Goal: Task Accomplishment & Management: Manage account settings

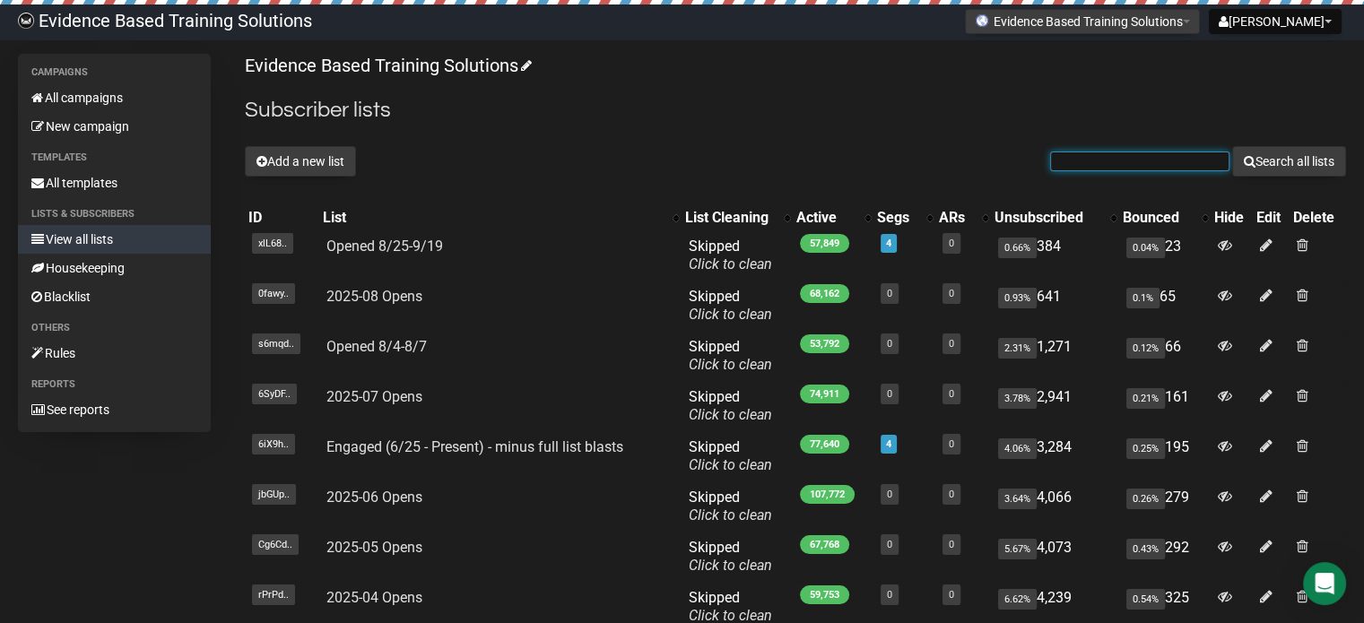
click at [1158, 152] on input "text" at bounding box center [1139, 162] width 179 height 20
paste input "[EMAIL_ADDRESS][DOMAIN_NAME]"
type input "[EMAIL_ADDRESS][DOMAIN_NAME]"
click at [1273, 160] on button "Search all lists" at bounding box center [1289, 161] width 114 height 30
click at [473, 127] on div "Evidence Based Training Solutions Subscriber lists Add a new list Search all li…" at bounding box center [795, 429] width 1101 height 750
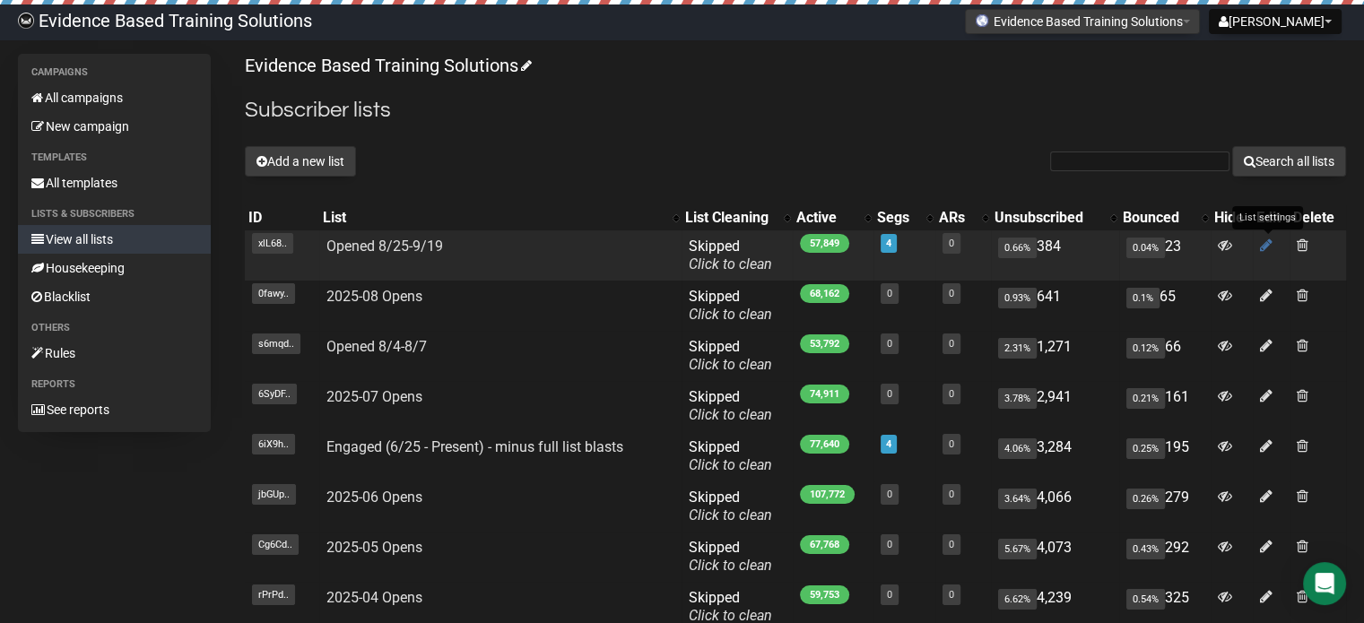
click at [1262, 247] on icon at bounding box center [1266, 245] width 13 height 15
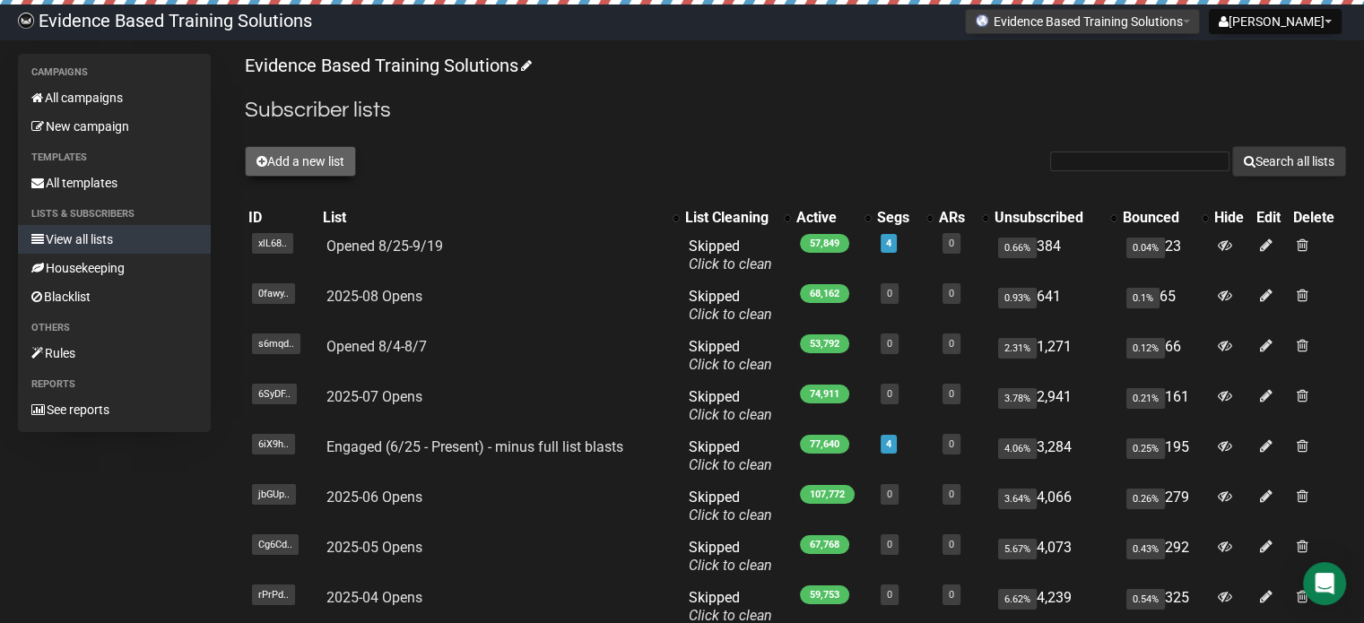
click at [297, 155] on button "Add a new list" at bounding box center [300, 161] width 111 height 30
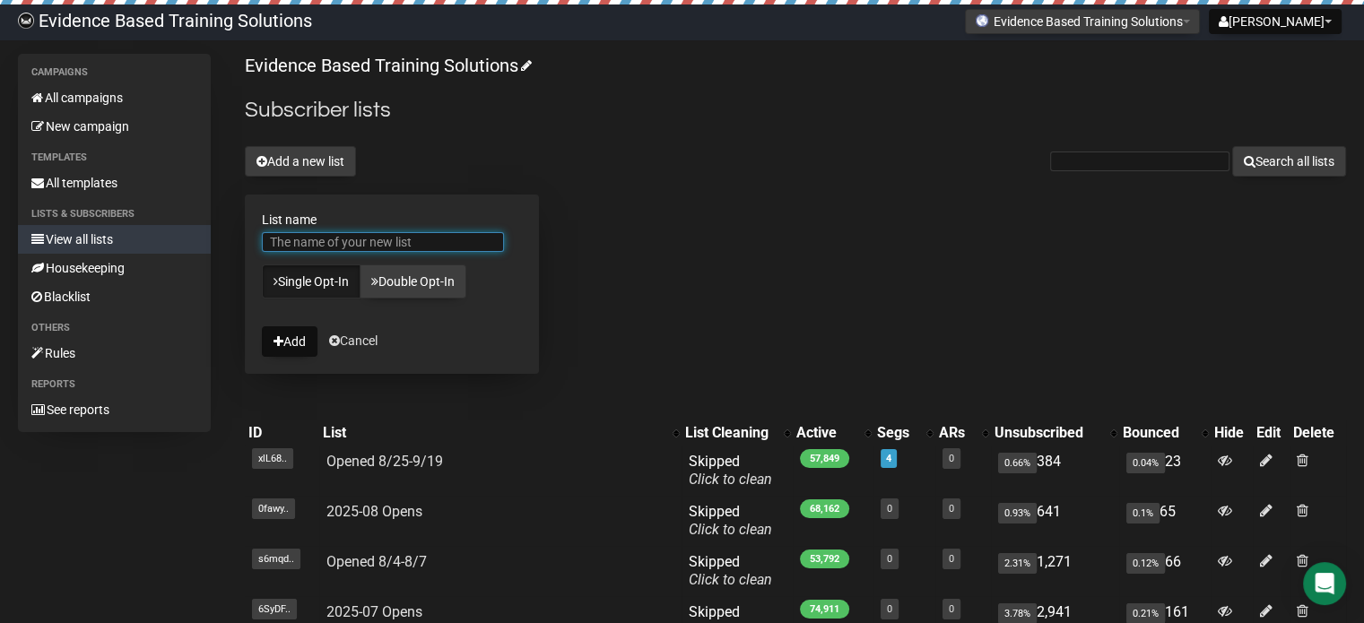
click at [369, 247] on input "List name" at bounding box center [383, 242] width 242 height 20
type input "Opened 8/25-9/26 (minus full blast)"
click at [298, 341] on button "Add" at bounding box center [290, 341] width 56 height 30
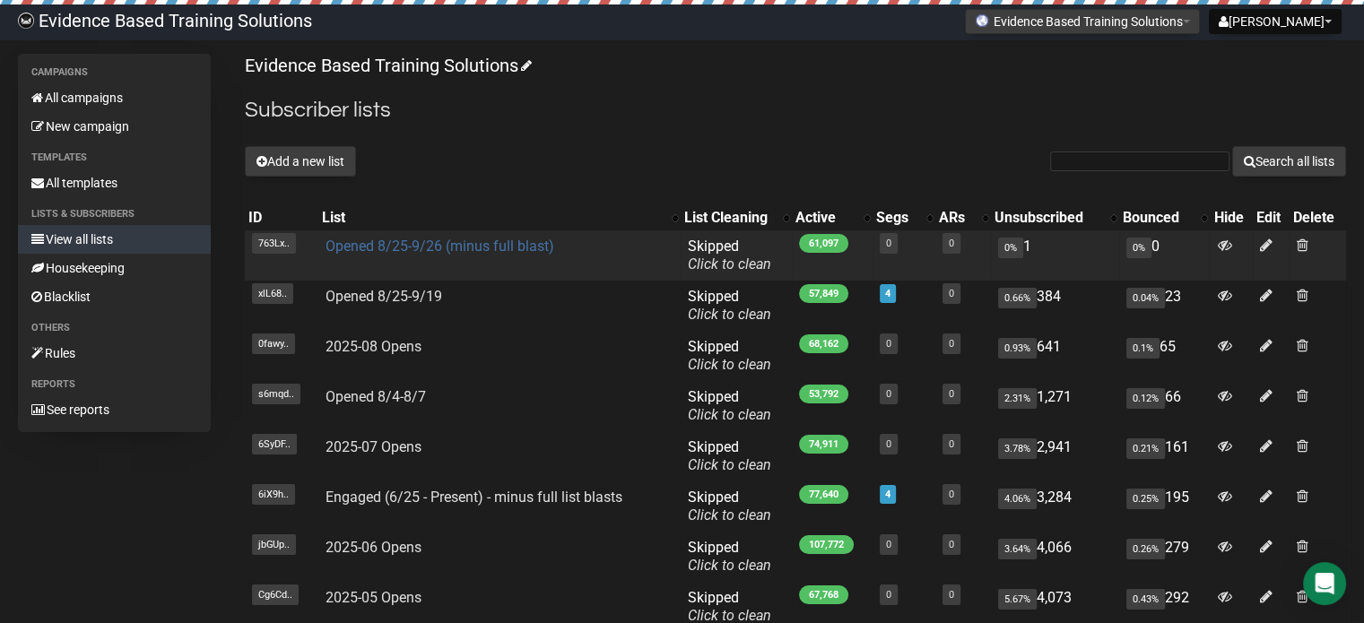
click at [409, 245] on link "Opened 8/25-9/26 (minus full blast)" at bounding box center [439, 246] width 229 height 17
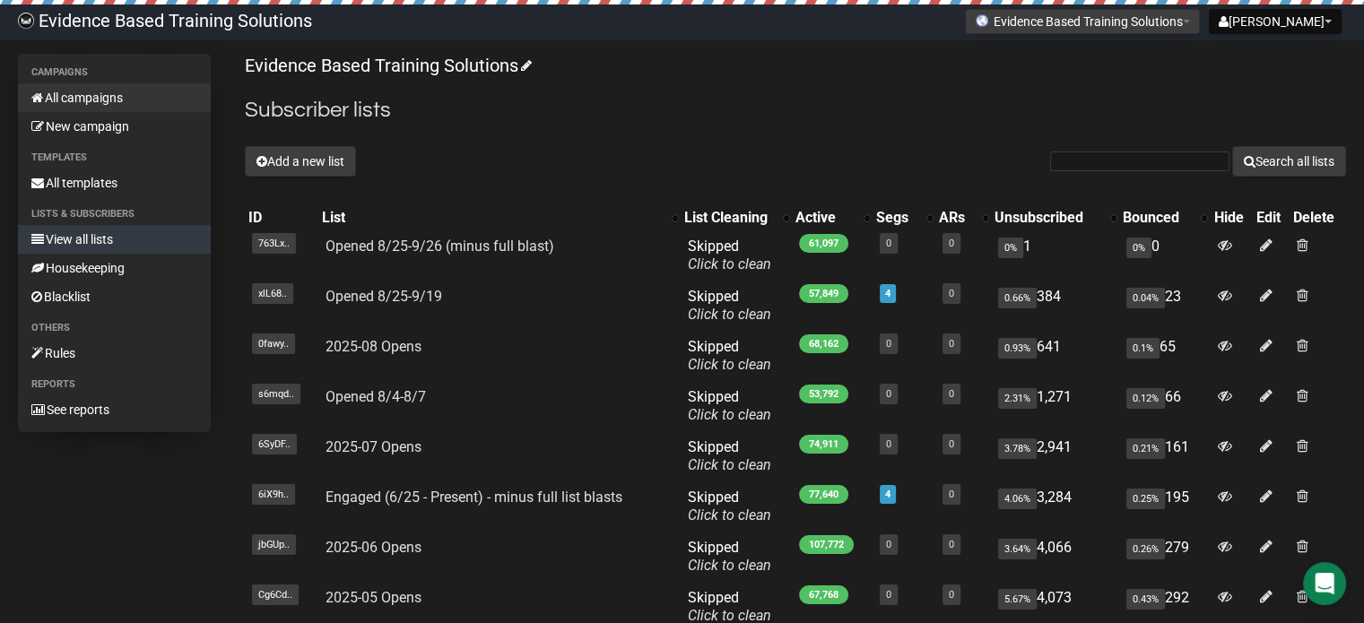
click at [118, 102] on link "All campaigns" at bounding box center [114, 97] width 193 height 29
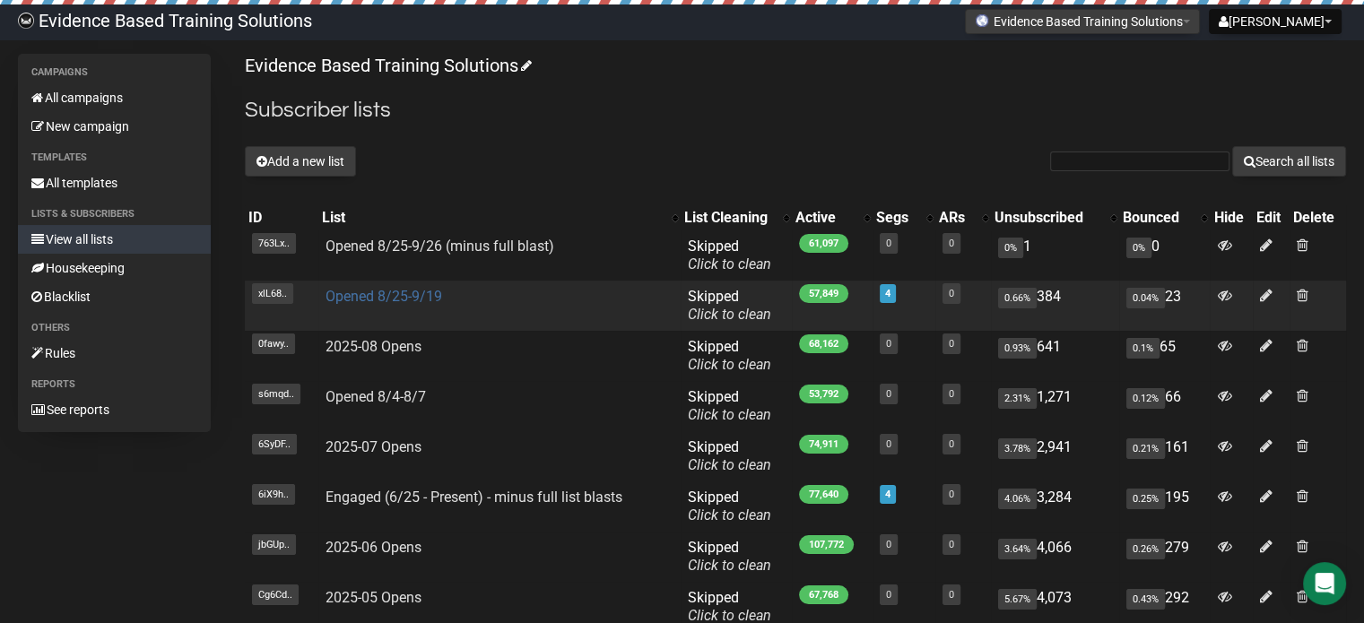
click at [396, 290] on link "Opened 8/25-9/19" at bounding box center [383, 296] width 117 height 17
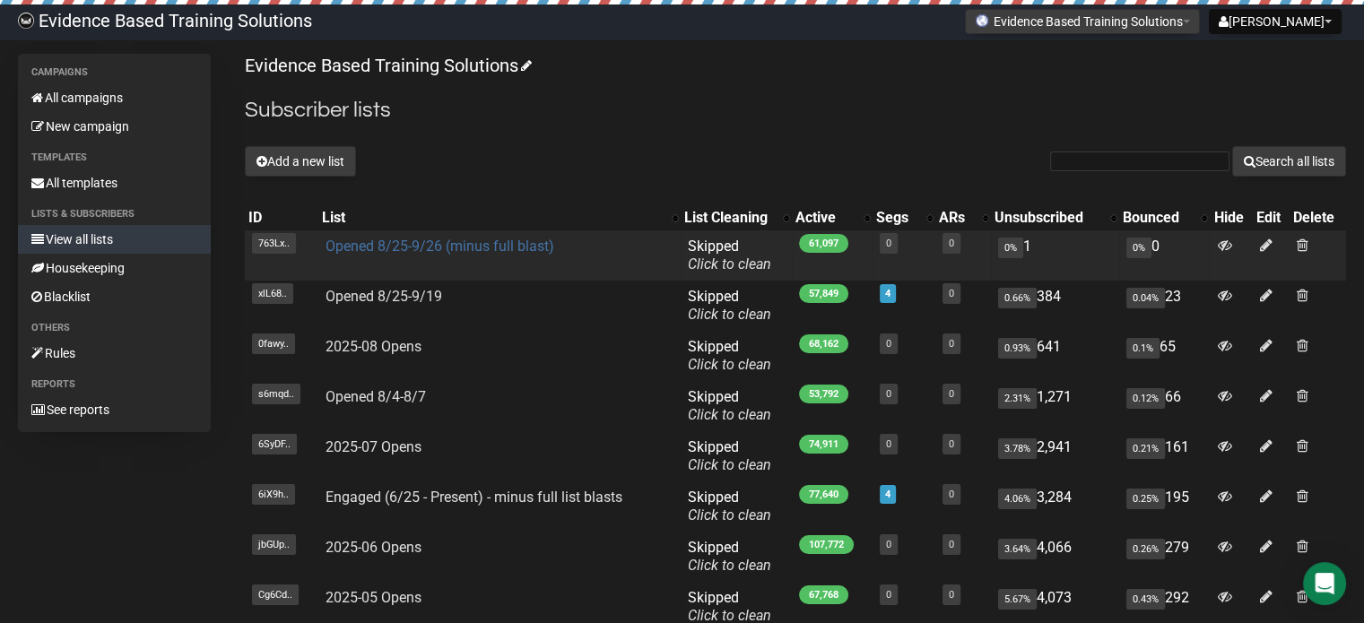
click at [447, 248] on link "Opened 8/25-9/26 (minus full blast)" at bounding box center [439, 246] width 229 height 17
click at [508, 254] on link "Opened 8/25-9/26 (minus full blast)" at bounding box center [439, 246] width 229 height 17
click at [1302, 240] on span at bounding box center [1303, 245] width 12 height 15
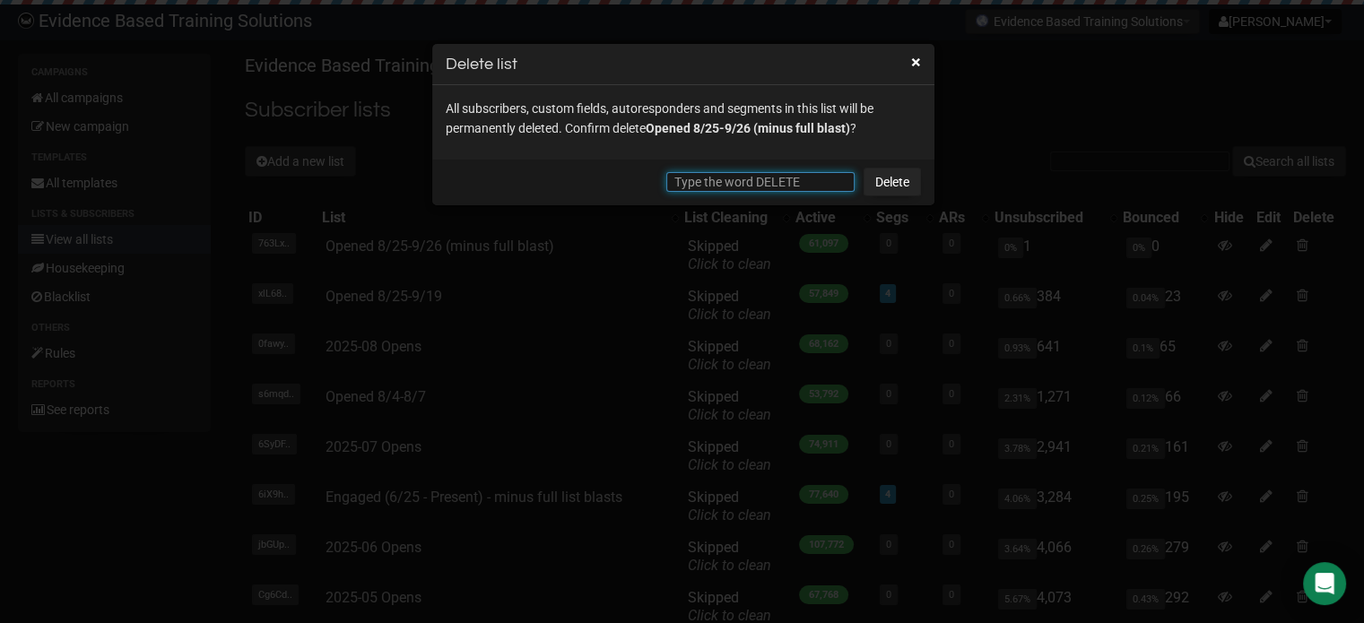
click at [742, 187] on input "text" at bounding box center [760, 182] width 188 height 20
type input "DELETE"
click at [897, 186] on link "Delete" at bounding box center [891, 182] width 57 height 29
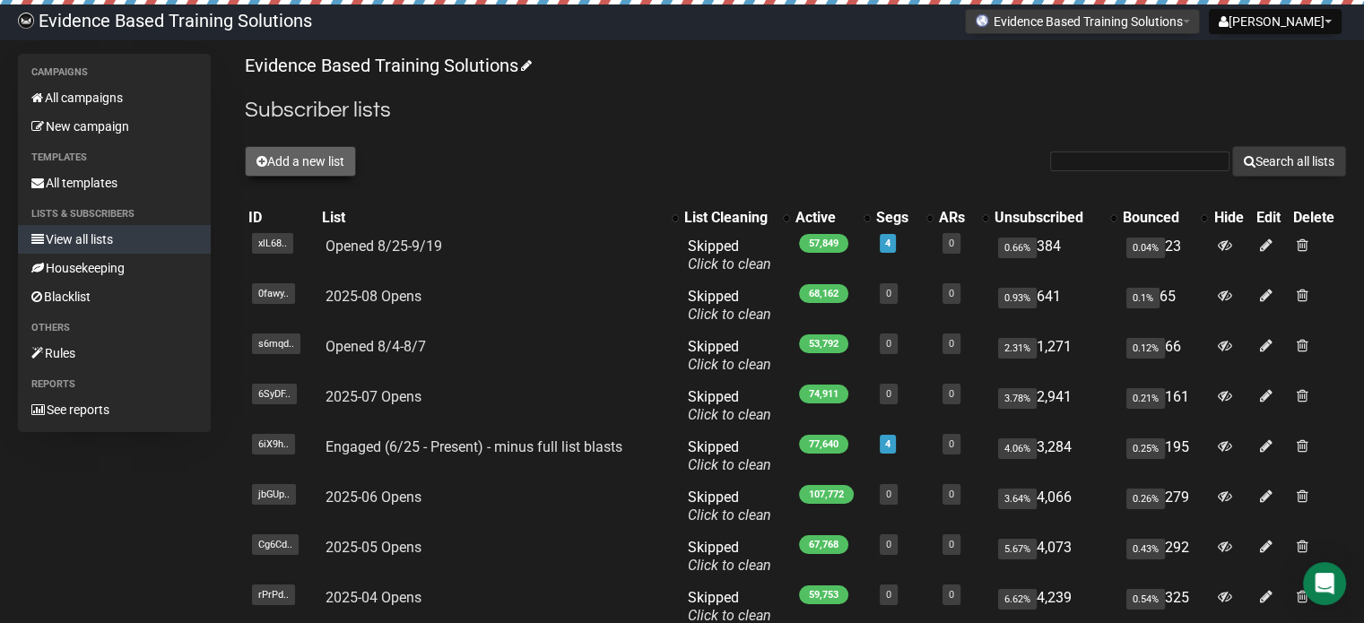
click at [327, 169] on button "Add a new list" at bounding box center [300, 161] width 111 height 30
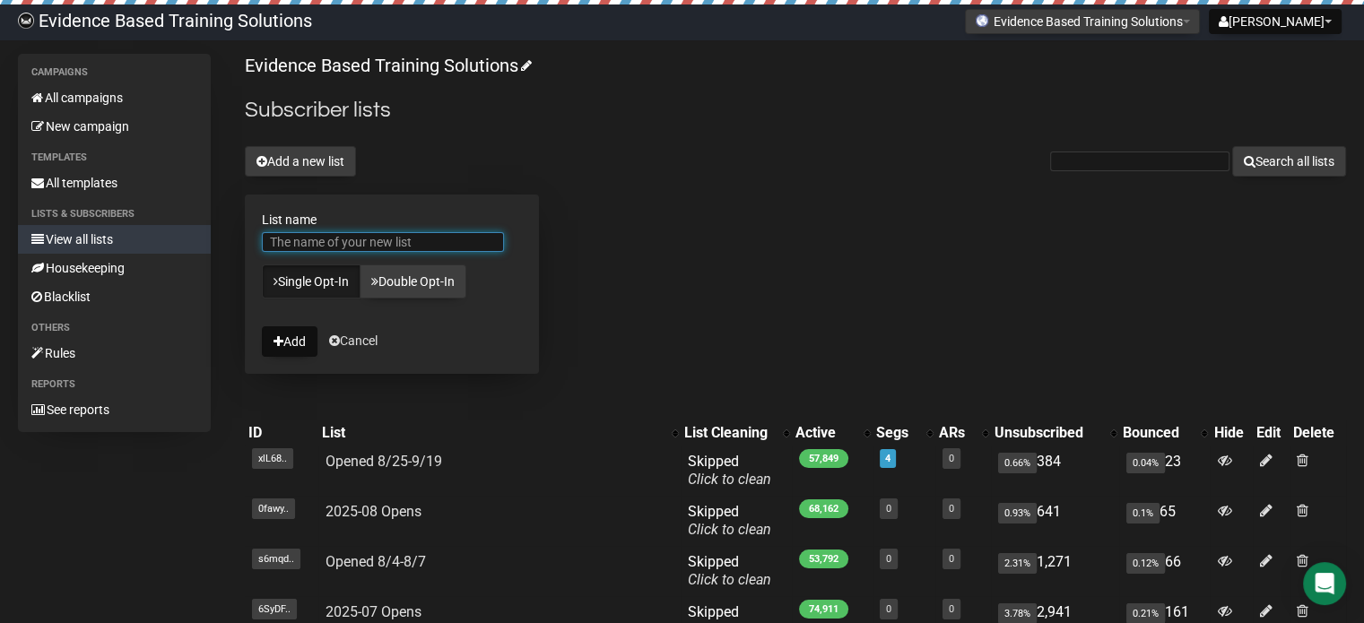
click at [395, 237] on input "List name" at bounding box center [383, 242] width 242 height 20
click at [653, 148] on div "Add a new list Search all lists" at bounding box center [795, 161] width 1101 height 30
click at [360, 338] on link "Cancel" at bounding box center [353, 341] width 48 height 14
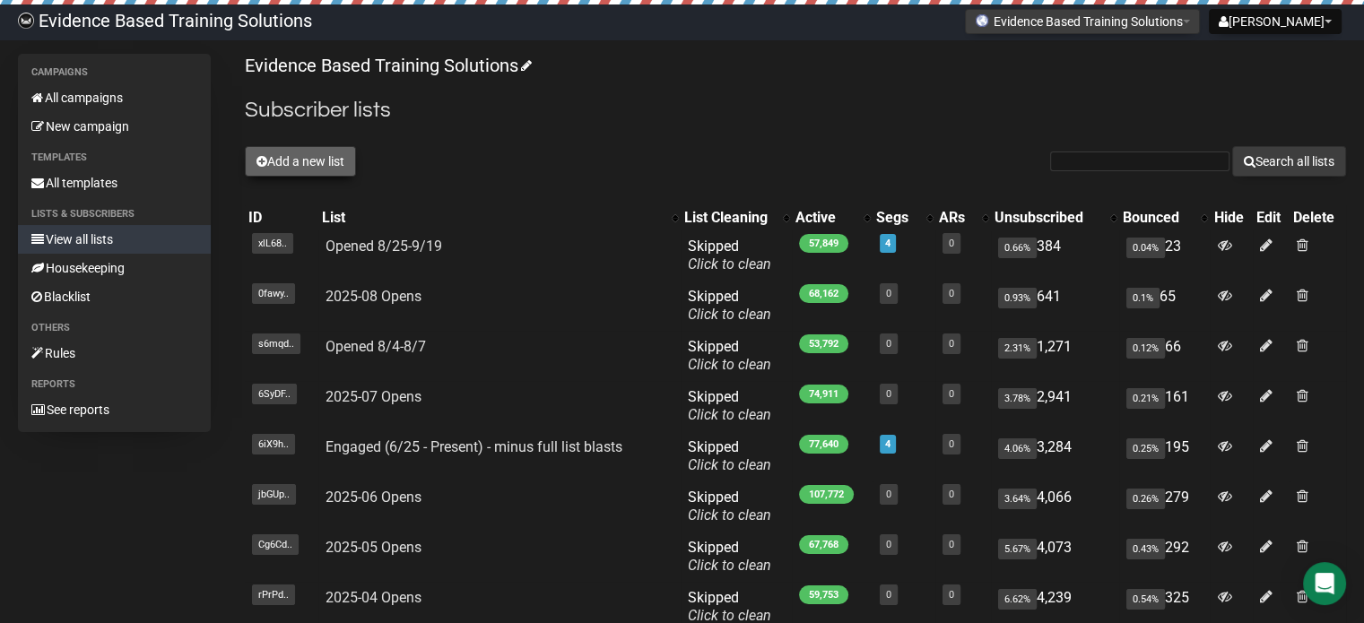
click at [320, 168] on button "Add a new list" at bounding box center [300, 161] width 111 height 30
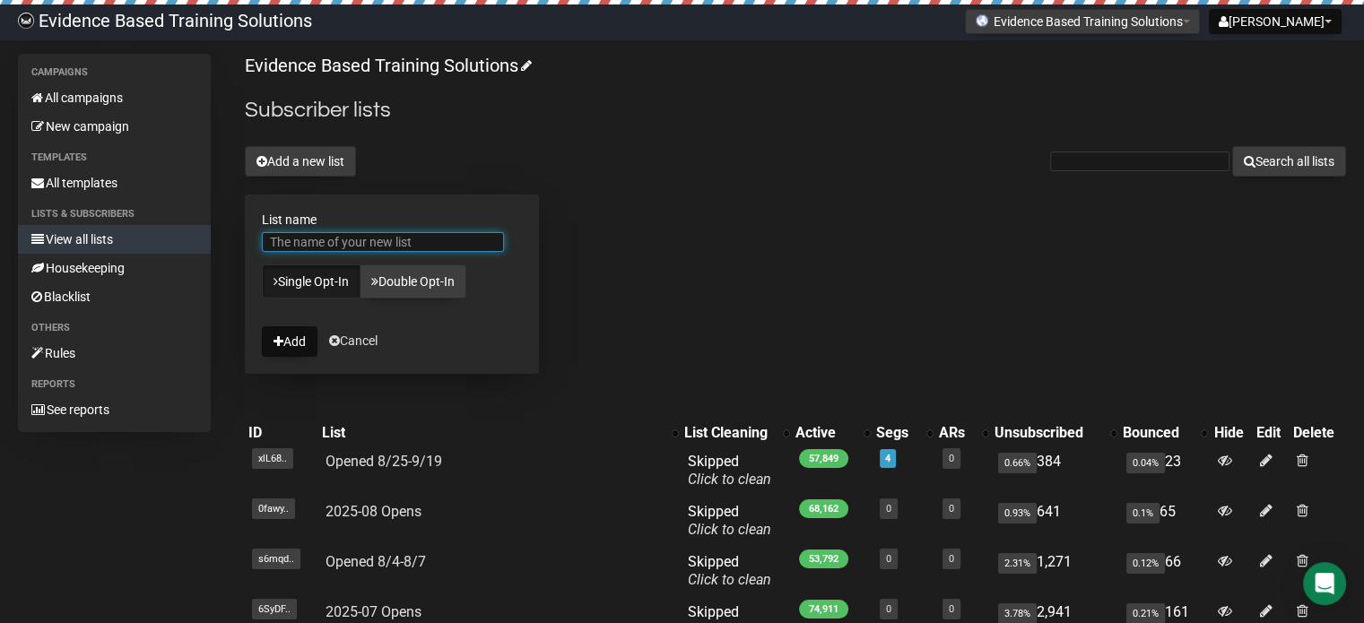
click at [374, 239] on input "List name" at bounding box center [383, 242] width 242 height 20
paste input "Opened 8/25-9/26 (minus full blast)"
type input "Opened 8/25-9/26 (minus full blast)"
click at [299, 342] on button "Add" at bounding box center [290, 341] width 56 height 30
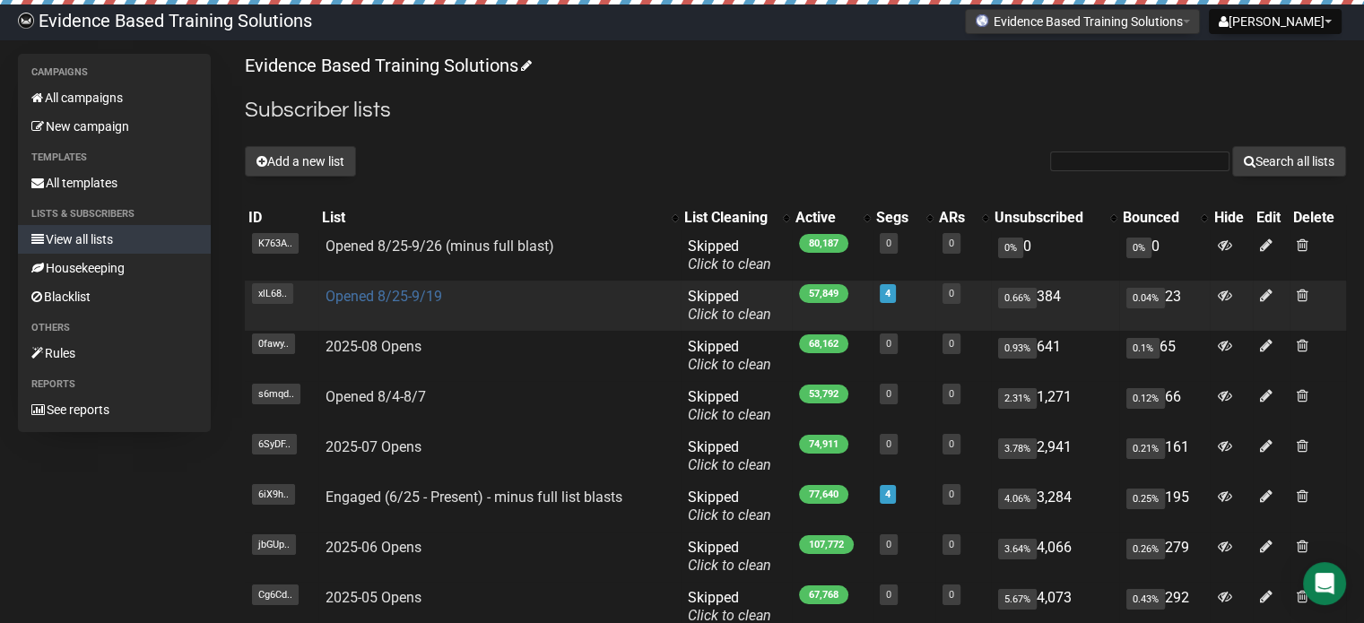
click at [377, 293] on link "Opened 8/25-9/19" at bounding box center [383, 296] width 117 height 17
click at [420, 299] on link "Opened 8/25-9/19" at bounding box center [383, 296] width 117 height 17
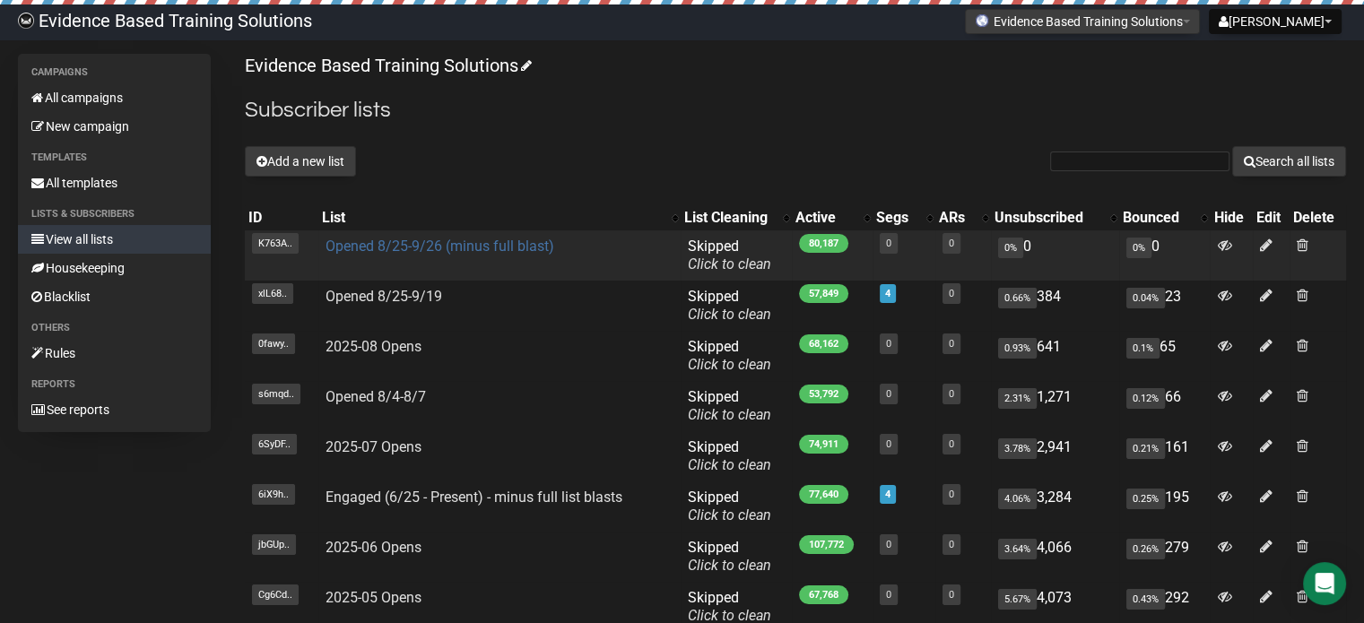
click at [382, 241] on link "Opened 8/25-9/26 (minus full blast)" at bounding box center [439, 246] width 229 height 17
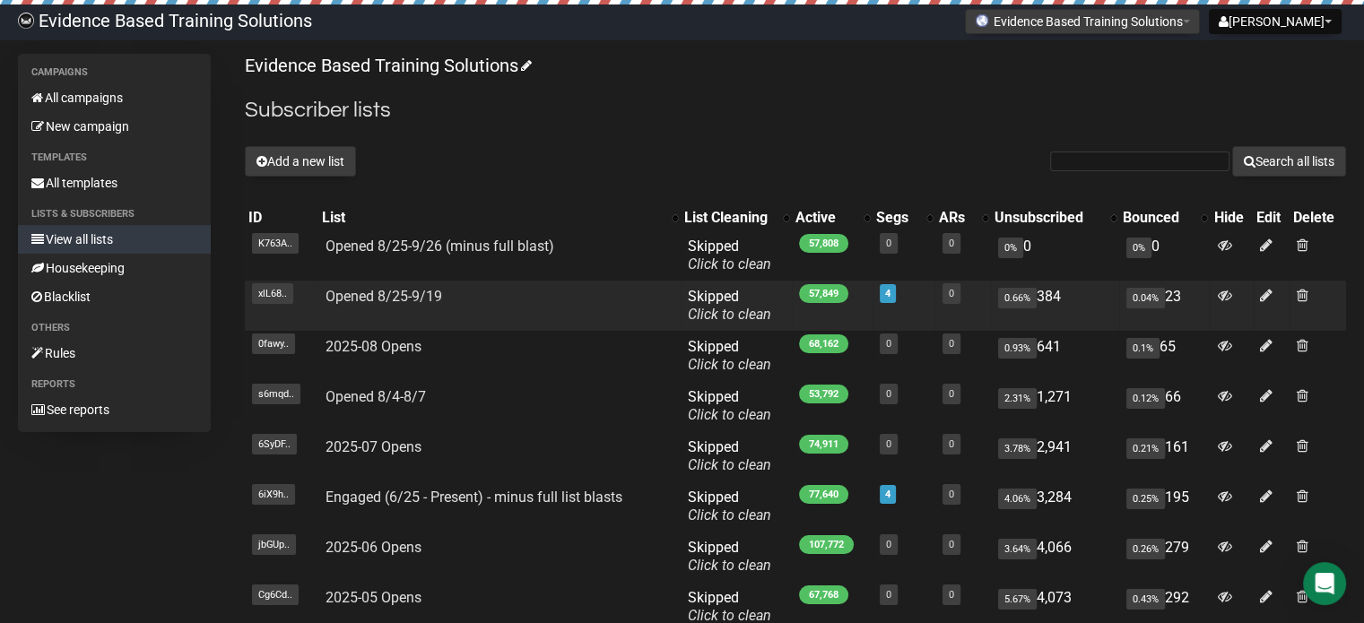
click at [422, 305] on td "Opened 8/25-9/19" at bounding box center [499, 306] width 362 height 50
click at [422, 292] on link "Opened 8/25-9/19" at bounding box center [383, 296] width 117 height 17
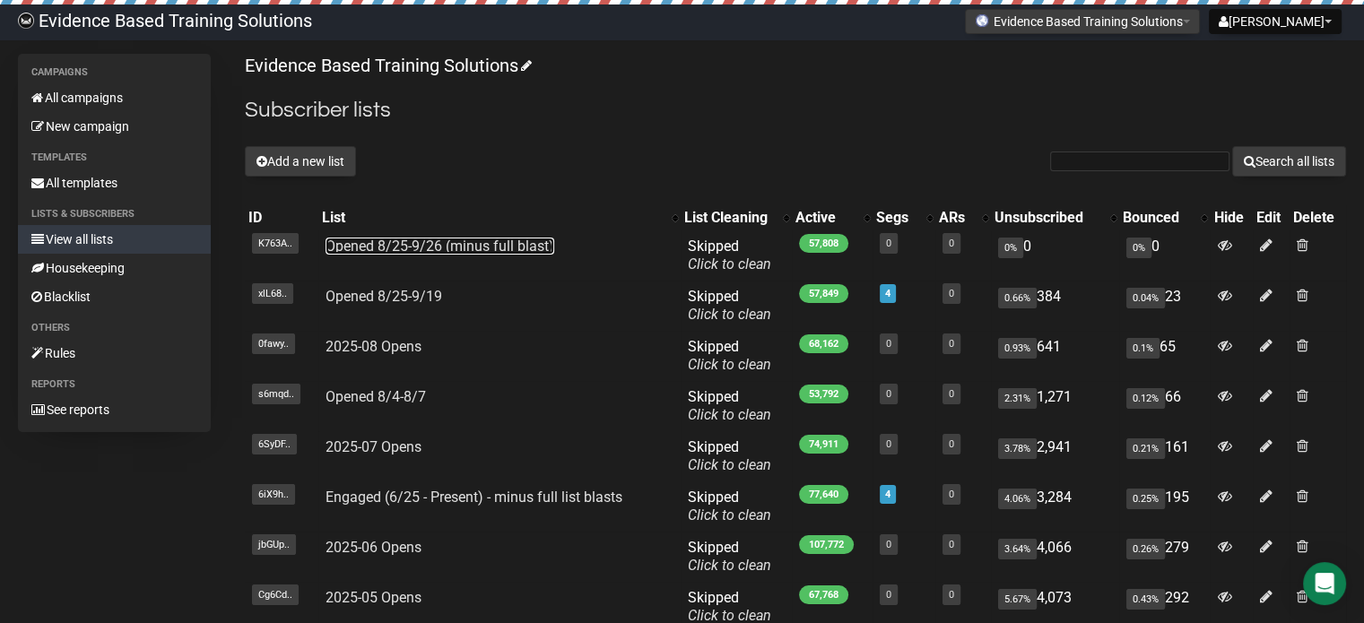
click at [388, 239] on link "Opened 8/25-9/26 (minus full blast)" at bounding box center [439, 246] width 229 height 17
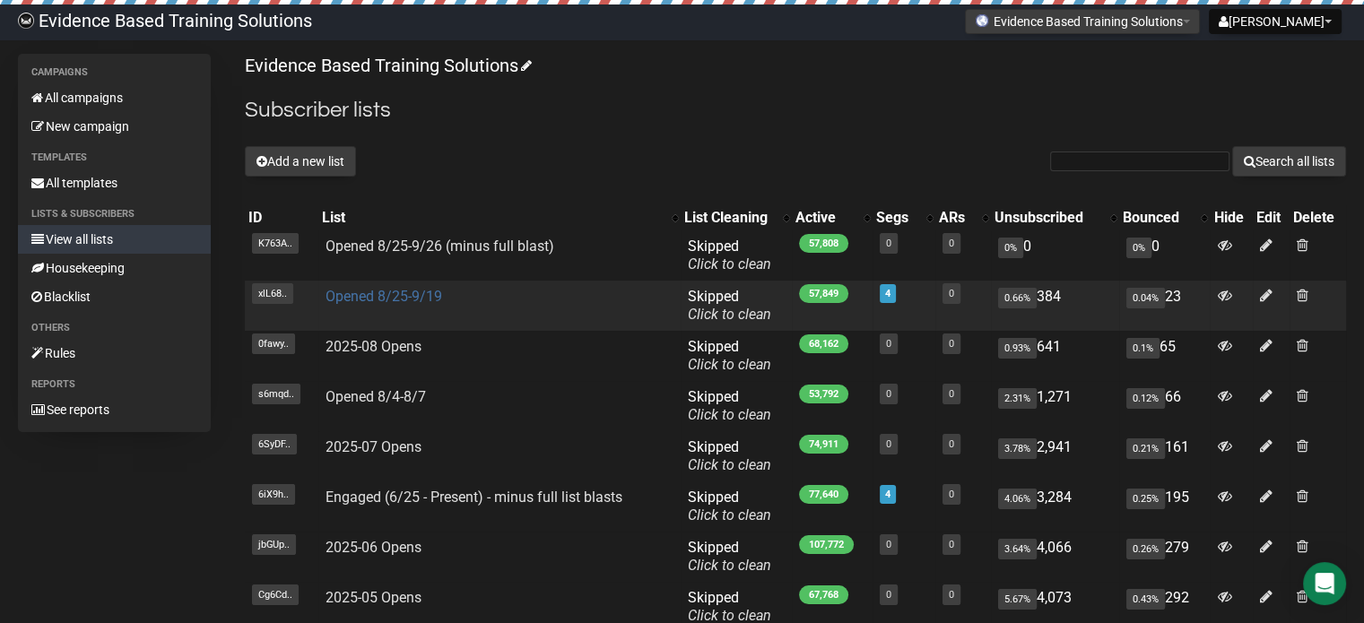
click at [414, 300] on link "Opened 8/25-9/19" at bounding box center [383, 296] width 117 height 17
click at [414, 295] on link "Opened 8/25-9/19" at bounding box center [383, 296] width 117 height 17
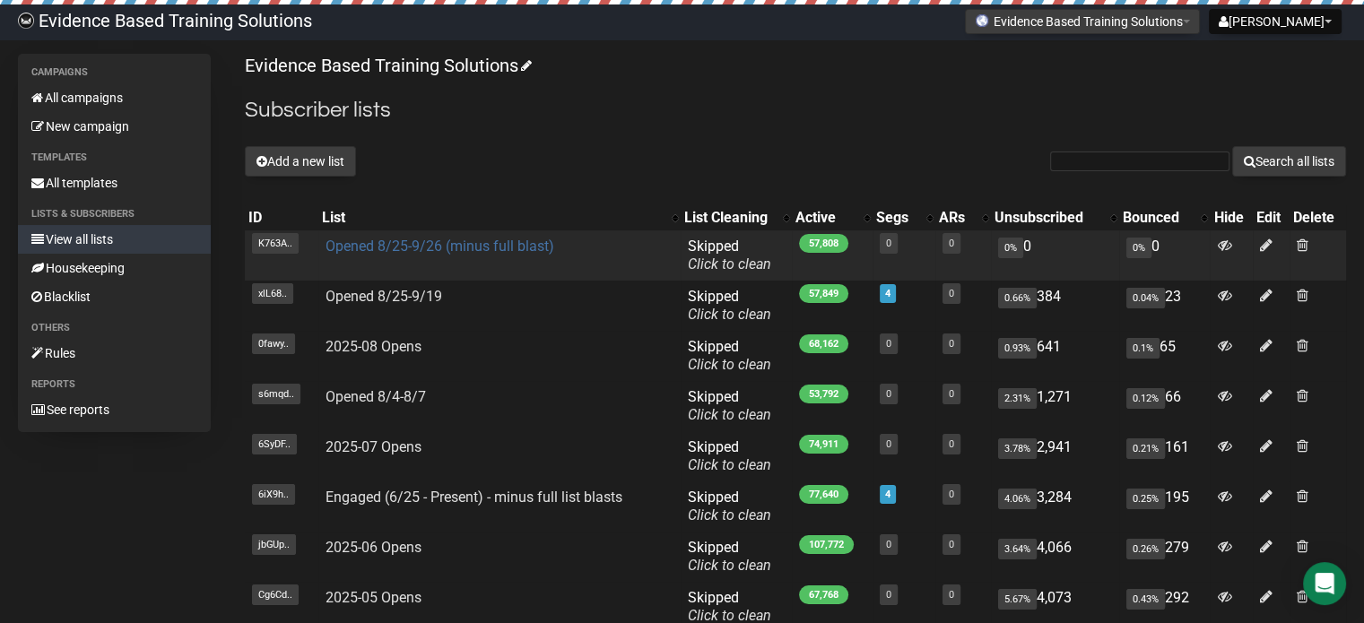
click at [456, 241] on link "Opened 8/25-9/26 (minus full blast)" at bounding box center [439, 246] width 229 height 17
click at [452, 247] on link "Opened 8/25-9/26 (minus full blast)" at bounding box center [439, 246] width 229 height 17
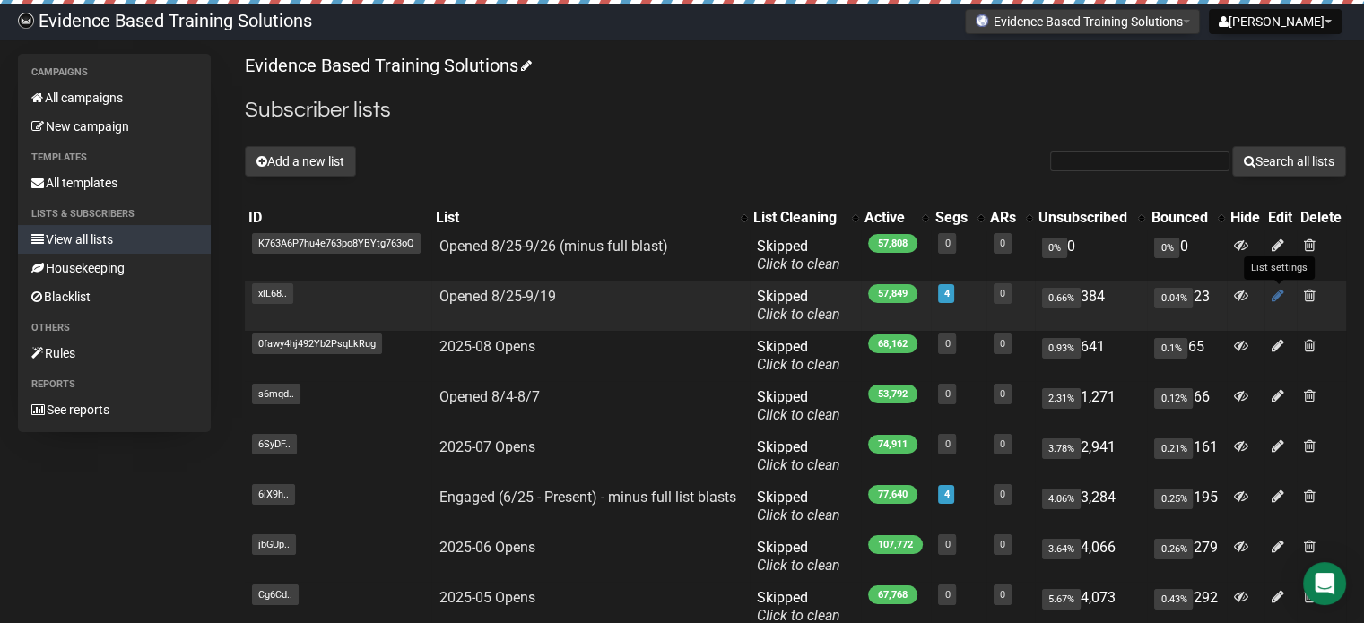
click at [1278, 292] on icon at bounding box center [1277, 295] width 13 height 15
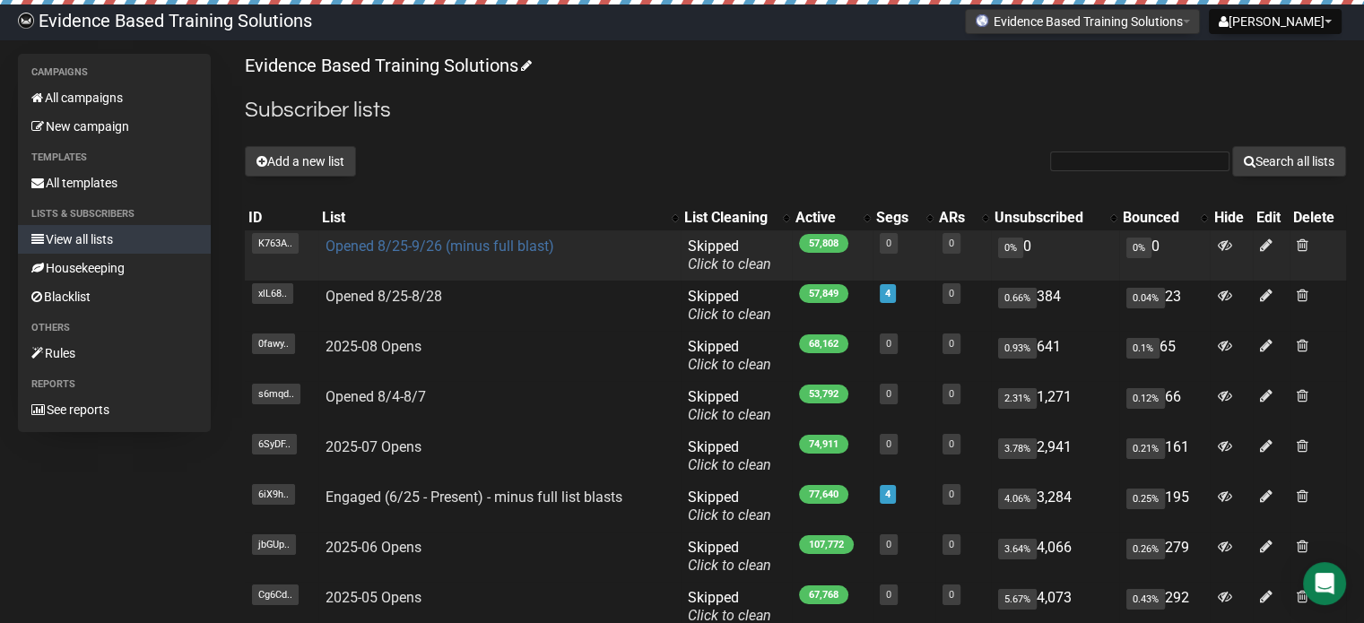
click at [449, 247] on link "Opened 8/25-9/26 (minus full blast)" at bounding box center [439, 246] width 229 height 17
click at [1264, 238] on icon at bounding box center [1266, 245] width 13 height 15
click at [1269, 241] on icon at bounding box center [1266, 245] width 13 height 15
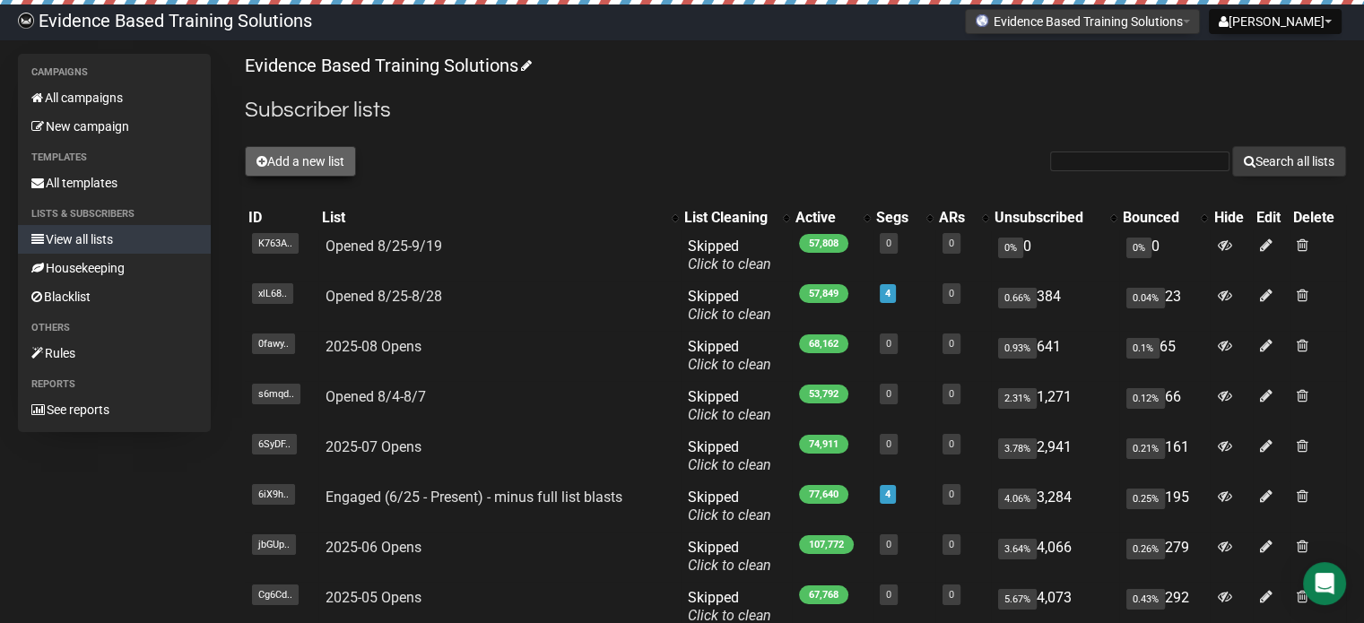
click at [294, 149] on button "Add a new list" at bounding box center [300, 161] width 111 height 30
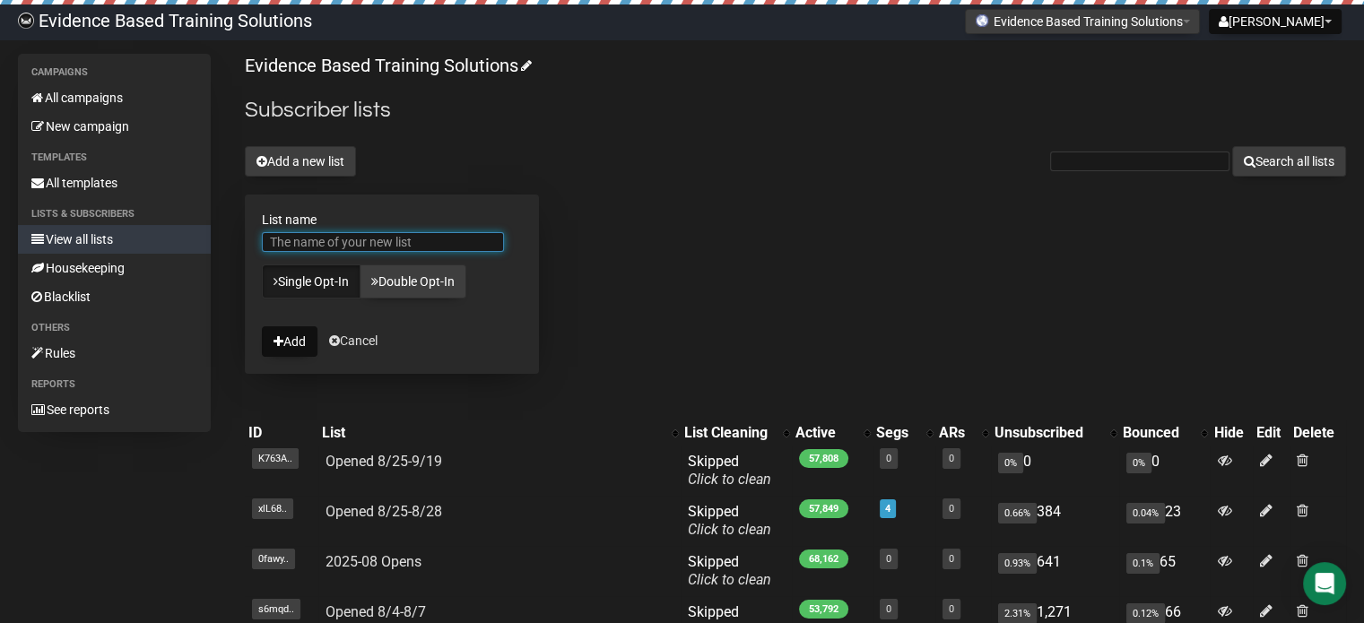
click at [390, 239] on input "List name" at bounding box center [383, 242] width 242 height 20
paste input "Opened 8/25-9/26 (minus full blast)"
type input "Opened 8/25-9/26 (minus full blast)"
click at [619, 223] on div "Evidence Based Training Solutions Subscriber lists Add a new list Search all li…" at bounding box center [795, 537] width 1101 height 966
click at [298, 341] on button "Add" at bounding box center [290, 341] width 56 height 30
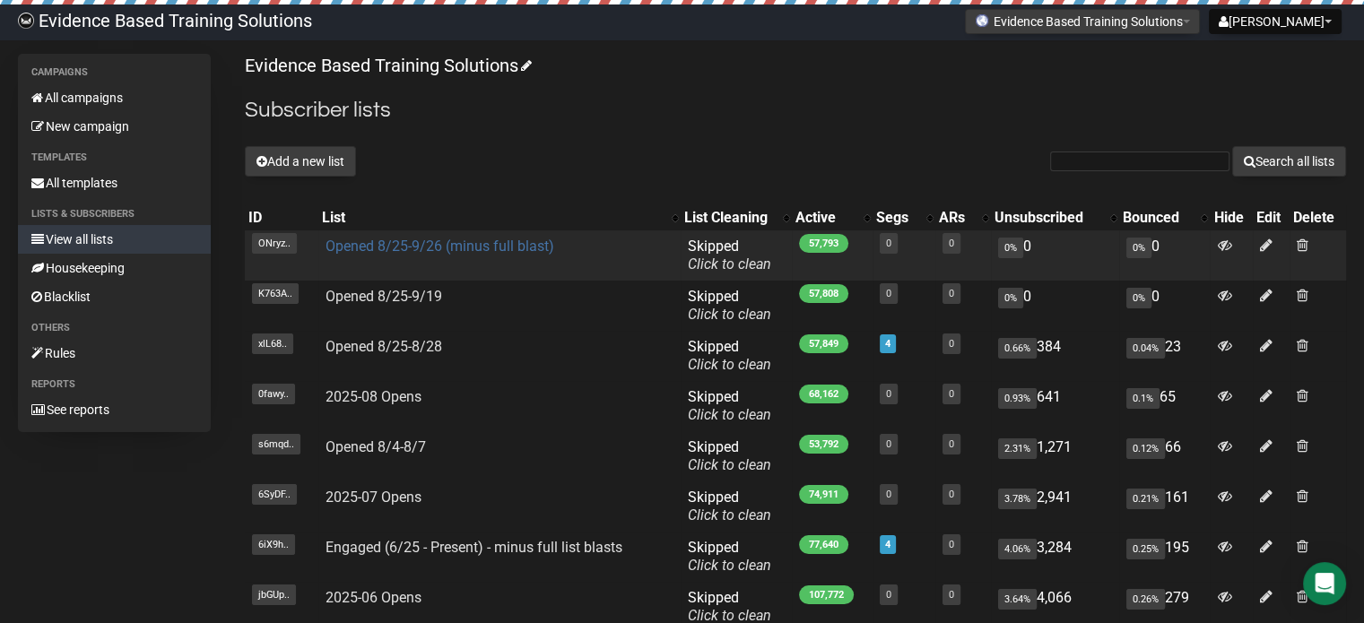
click at [458, 243] on link "Opened 8/25-9/26 (minus full blast)" at bounding box center [439, 246] width 229 height 17
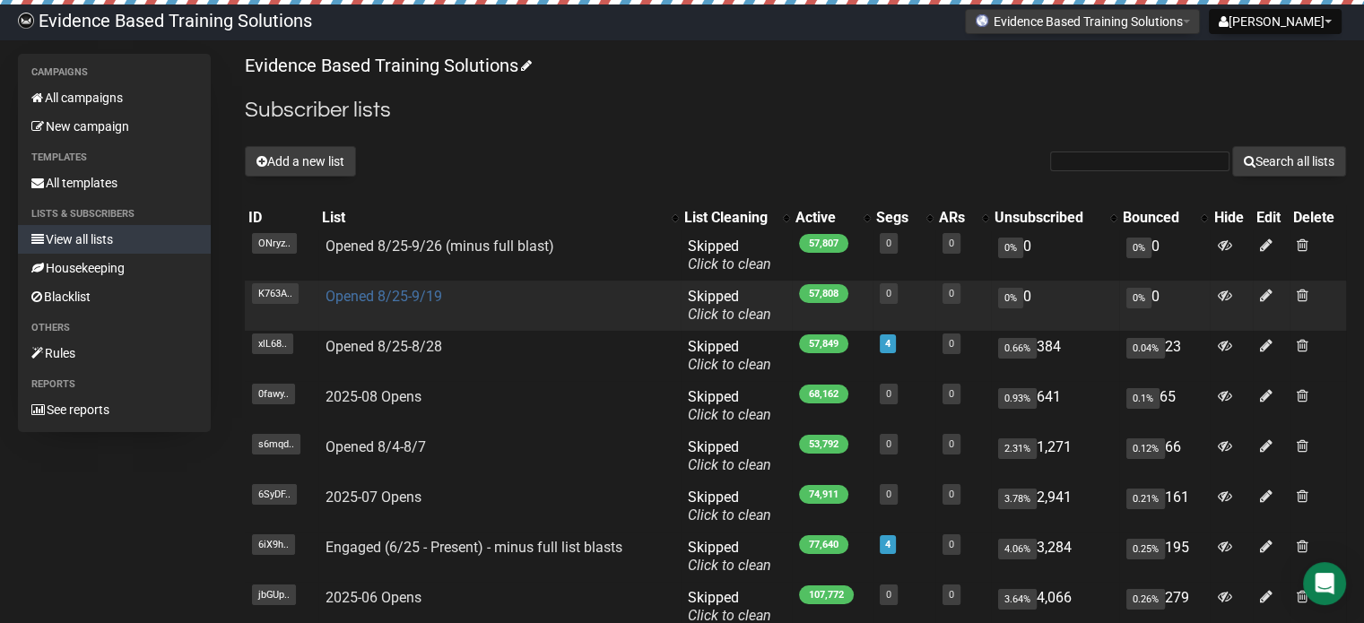
click at [397, 289] on link "Opened 8/25-9/19" at bounding box center [383, 296] width 117 height 17
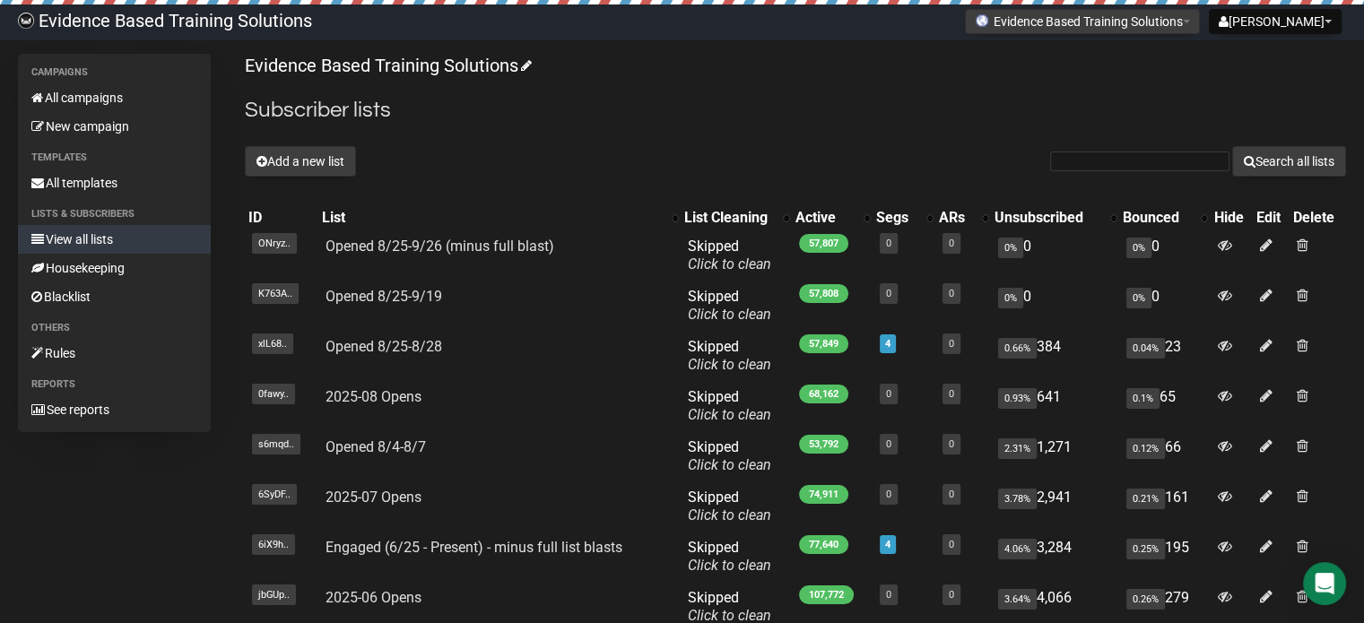
click at [588, 145] on div "Evidence Based Training Solutions Subscriber lists Add a new list Search all li…" at bounding box center [795, 429] width 1101 height 750
click at [78, 96] on link "All campaigns" at bounding box center [114, 97] width 193 height 29
